Goal: Task Accomplishment & Management: Complete application form

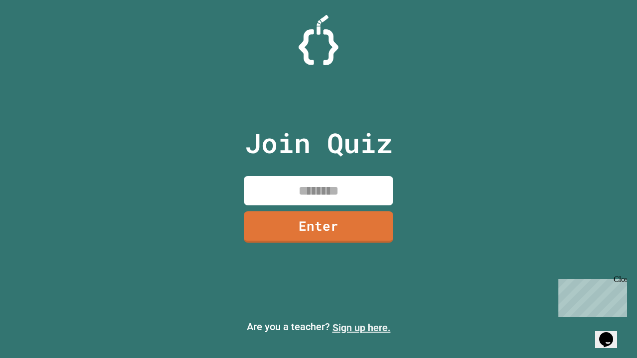
click at [361, 328] on link "Sign up here." at bounding box center [362, 328] width 58 height 12
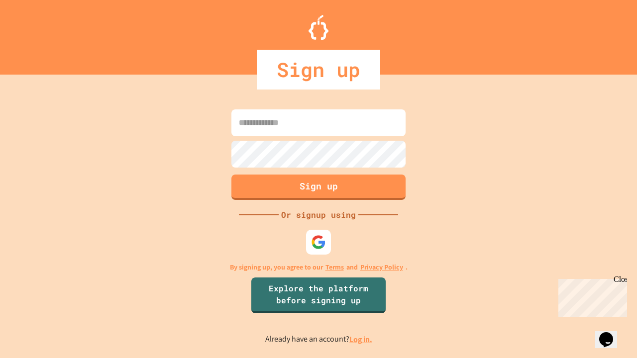
click at [361, 340] on link "Log in." at bounding box center [360, 340] width 23 height 10
